Goal: Information Seeking & Learning: Learn about a topic

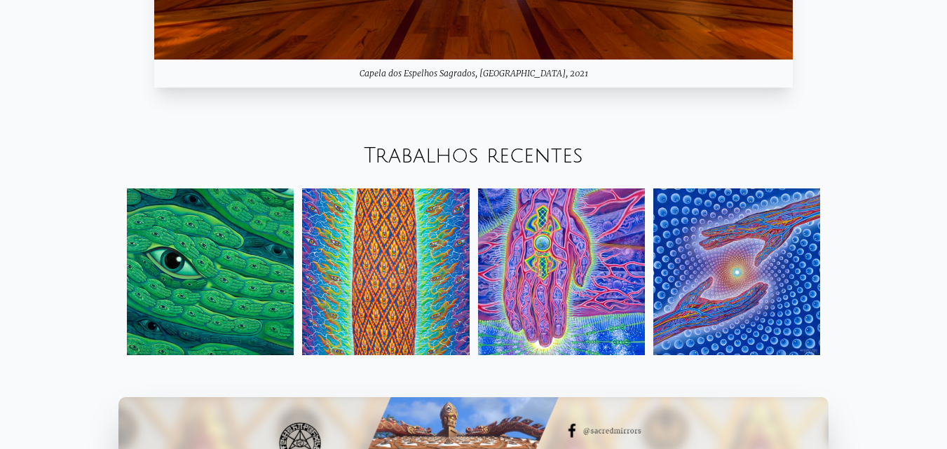
scroll to position [1454, 0]
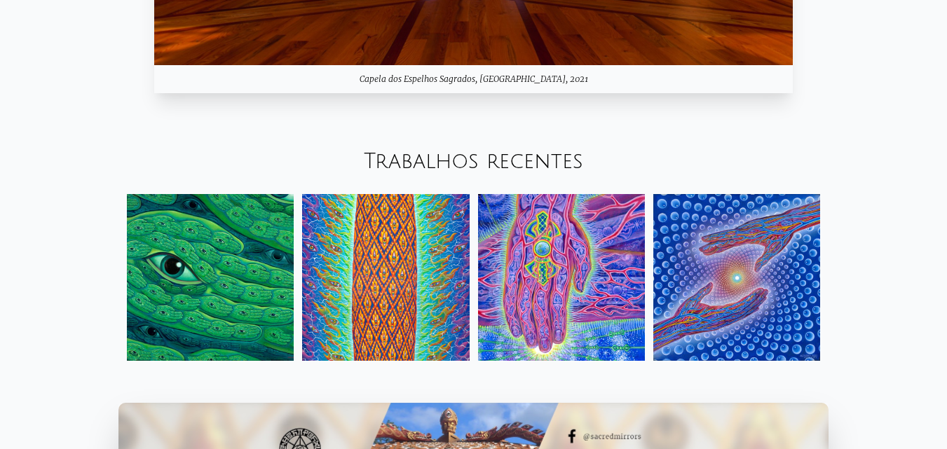
click at [215, 241] on img at bounding box center [210, 277] width 167 height 167
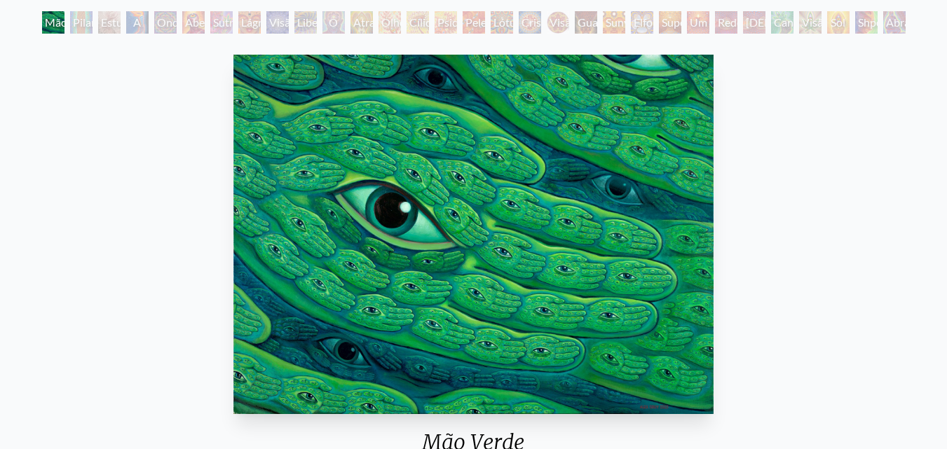
scroll to position [76, 0]
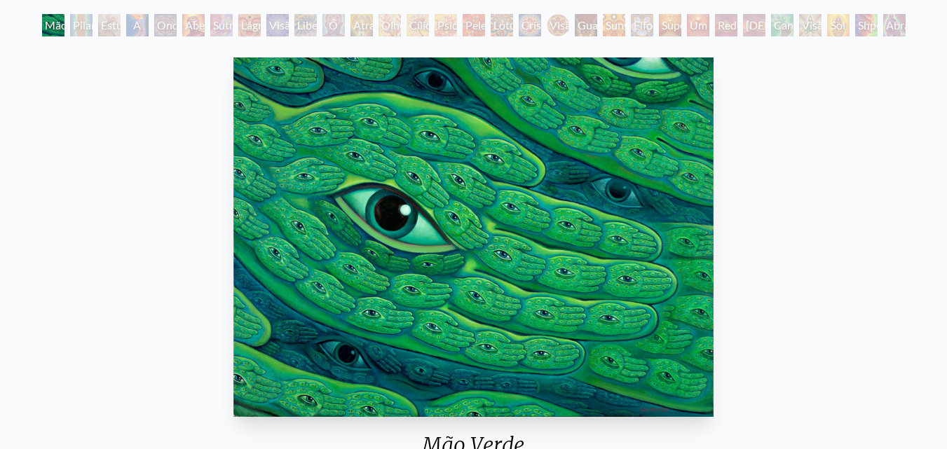
click at [80, 25] on font "Pilar da Consciência" at bounding box center [102, 41] width 58 height 47
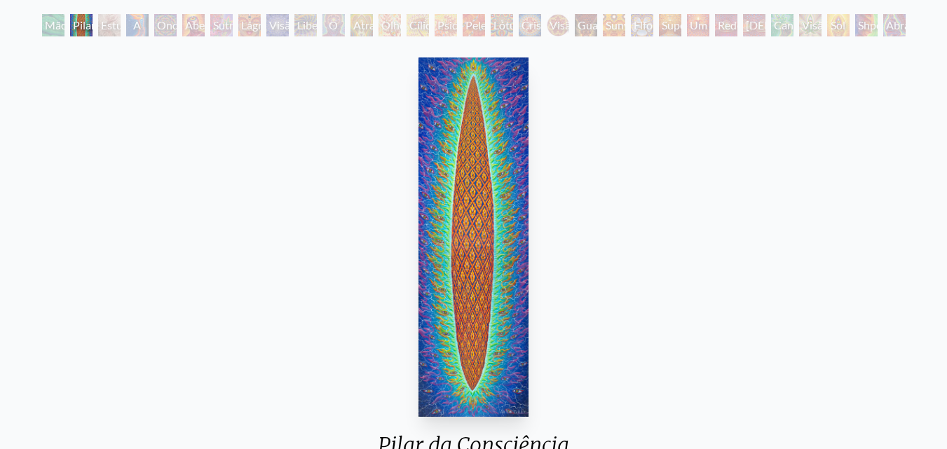
click at [157, 22] on font "Ondulação do olho do arco-íris" at bounding box center [183, 66] width 53 height 97
